Goal: Find specific page/section: Find specific page/section

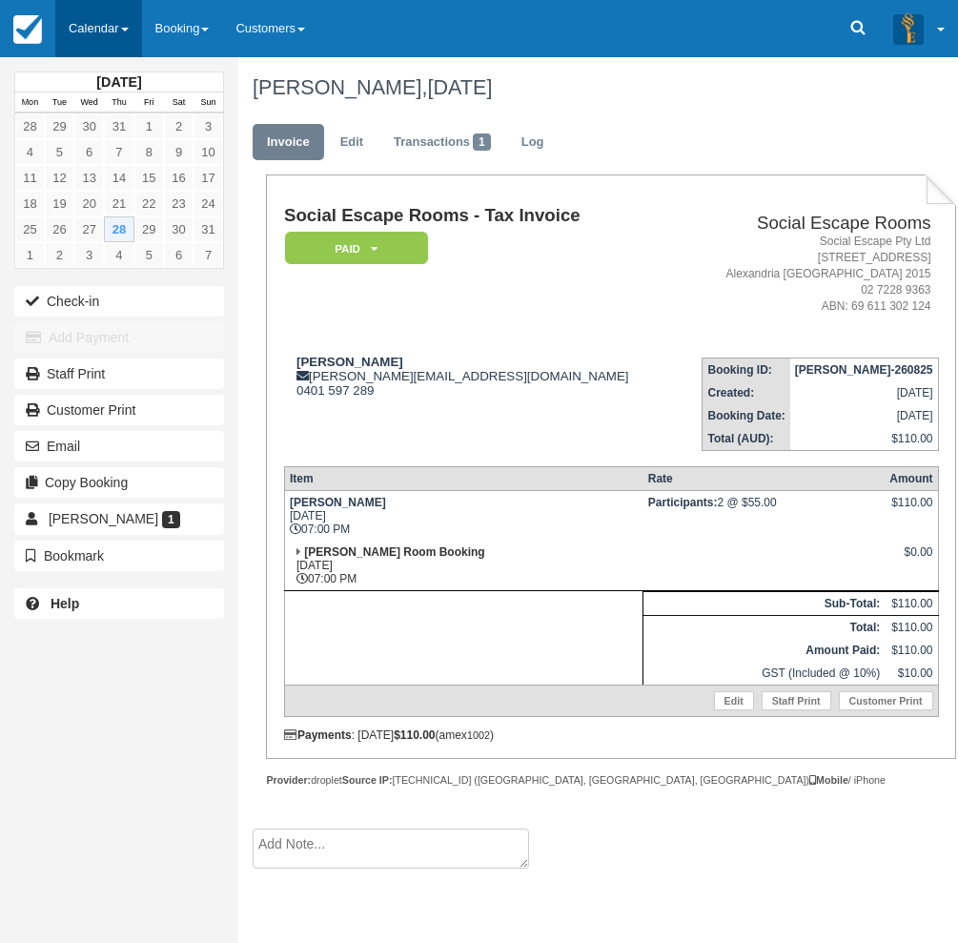
click at [113, 36] on link "Calendar" at bounding box center [98, 28] width 87 height 57
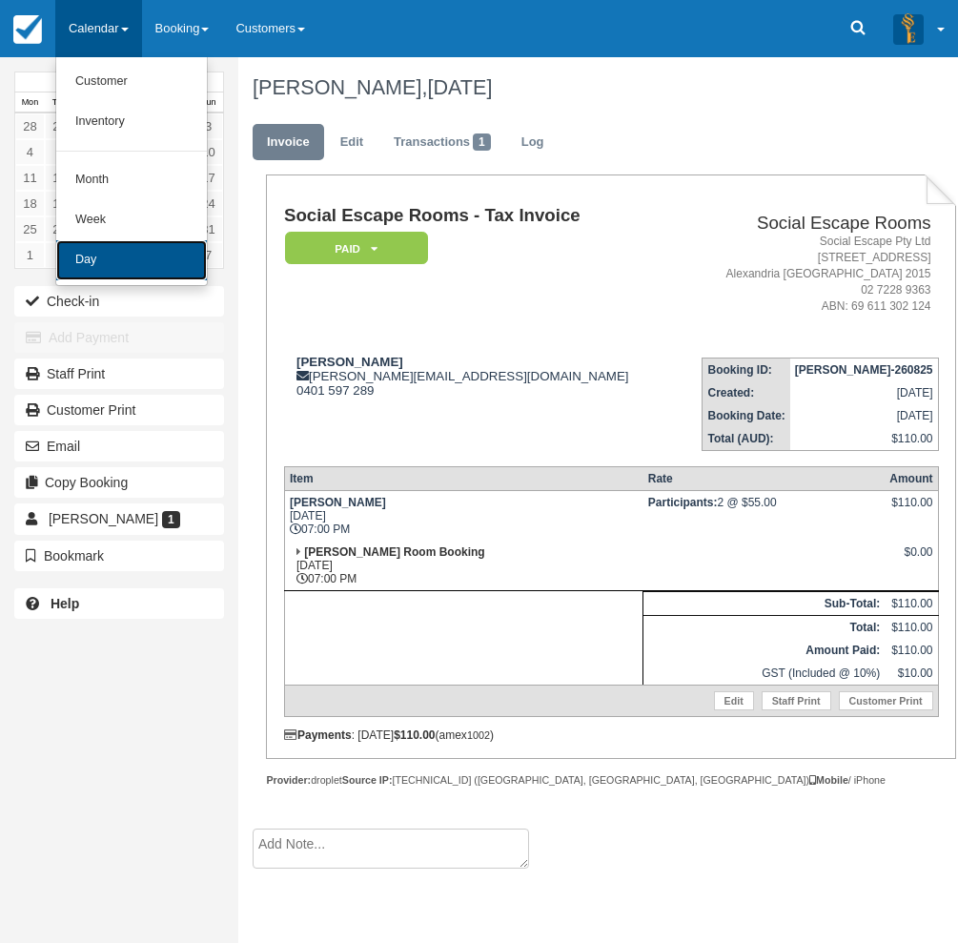
click at [147, 271] on link "Day" at bounding box center [131, 260] width 151 height 40
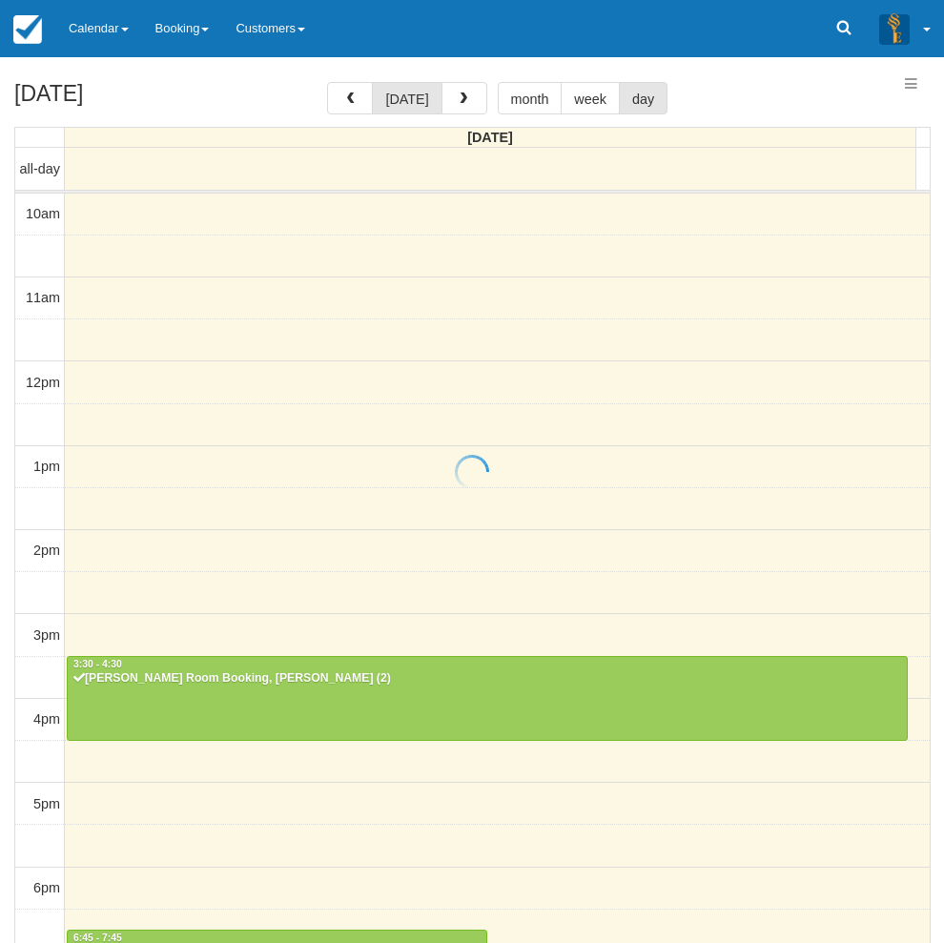
select select
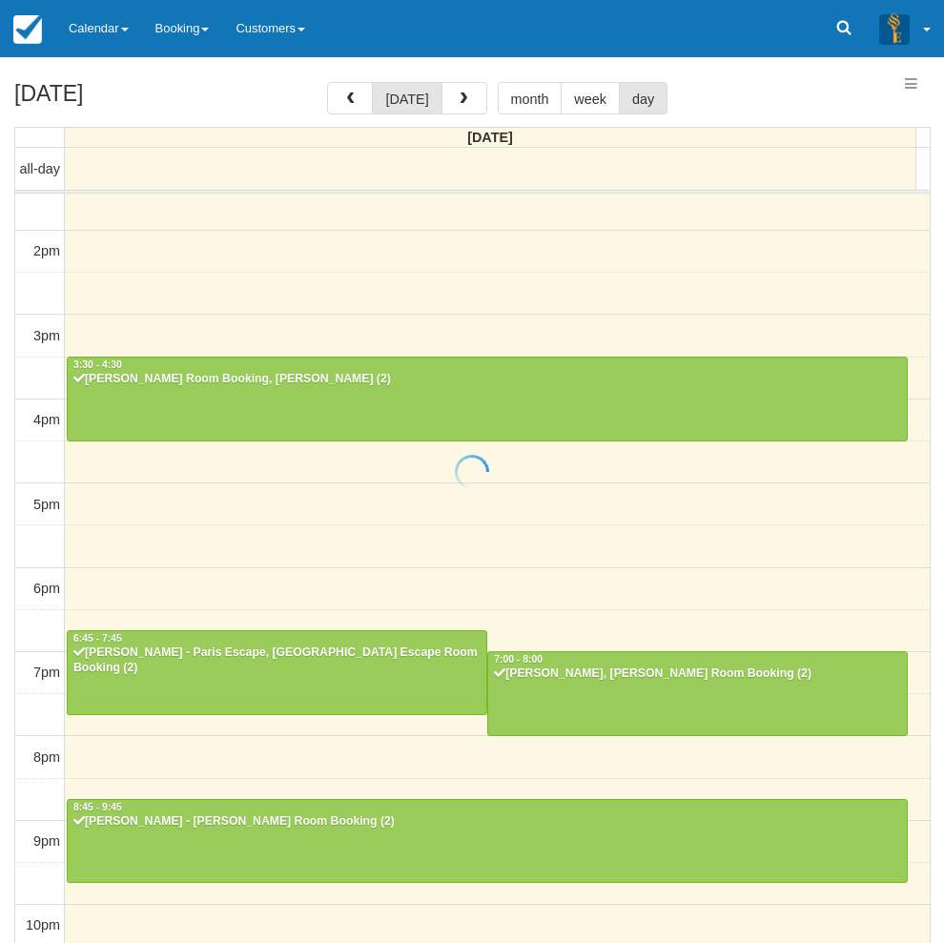
select select
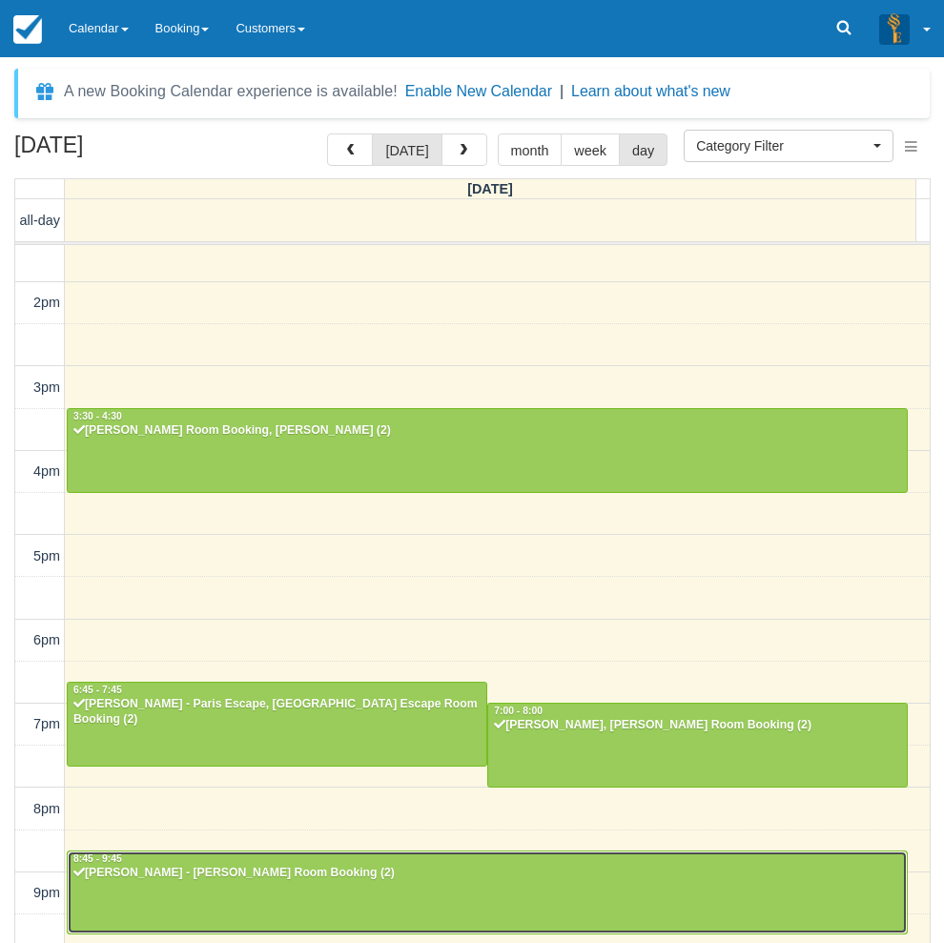
click at [364, 902] on div at bounding box center [487, 893] width 839 height 82
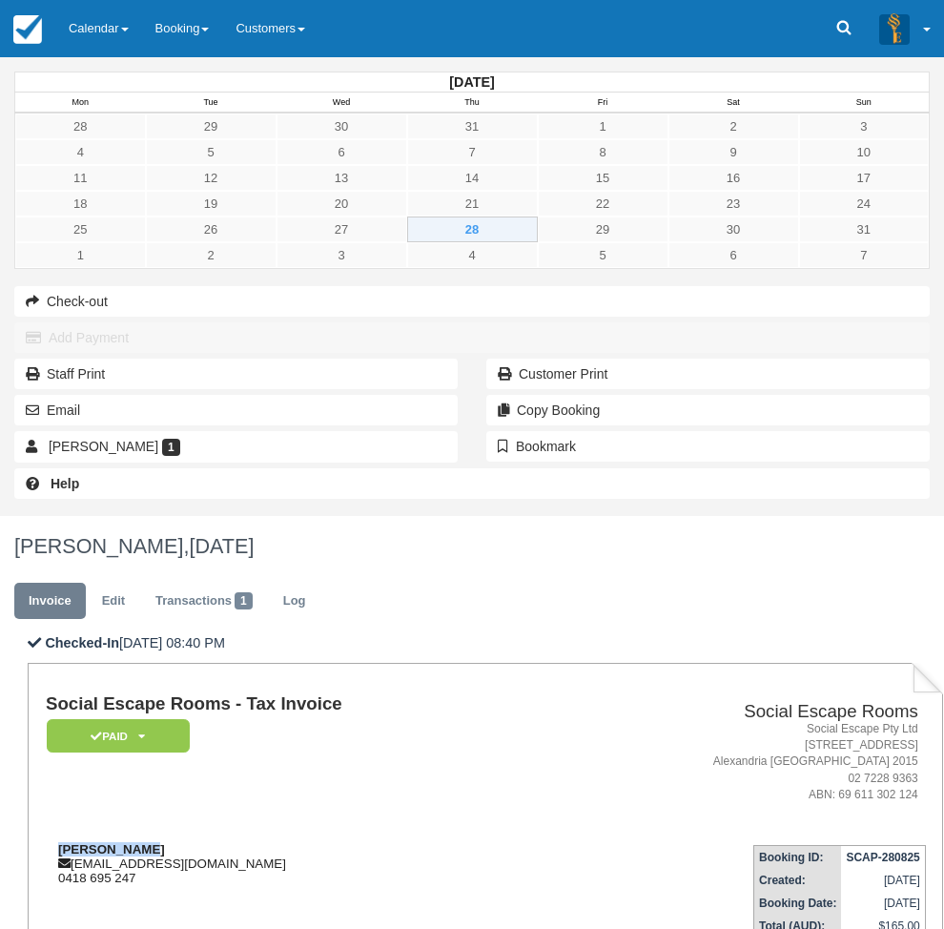
drag, startPoint x: 388, startPoint y: 392, endPoint x: 287, endPoint y: 389, distance: 101.1
click at [287, 842] on div "Andrew Scott weea@live.com 0418 695 247" at bounding box center [298, 863] width 504 height 43
copy strong "Andrew Scott"
